Goal: Transaction & Acquisition: Subscribe to service/newsletter

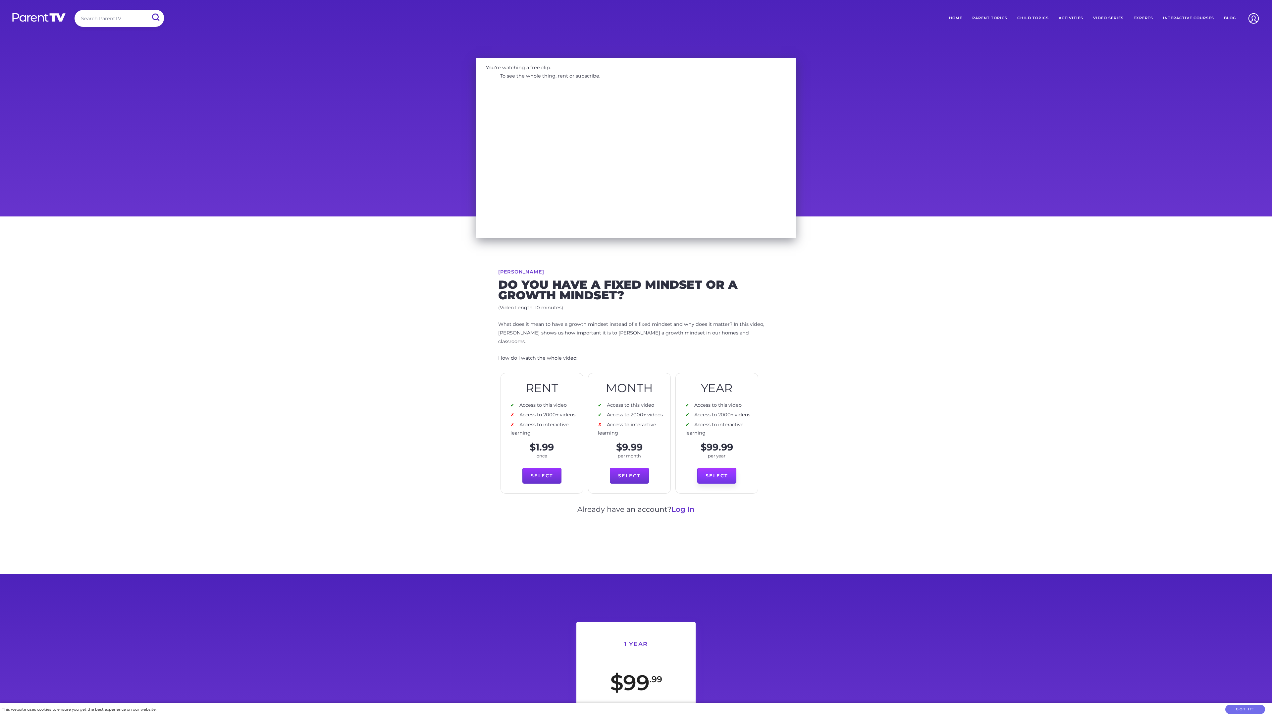
click at [717, 467] on link "Select" at bounding box center [716, 475] width 39 height 16
